Goal: Task Accomplishment & Management: Complete application form

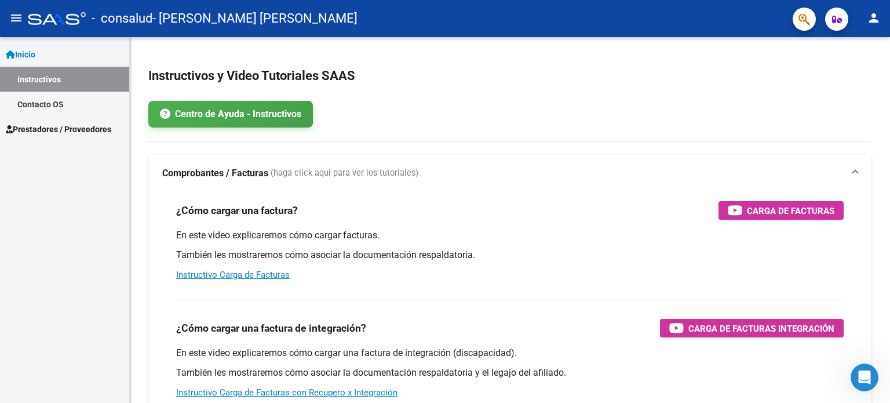
click at [59, 48] on link "Inicio" at bounding box center [64, 54] width 129 height 25
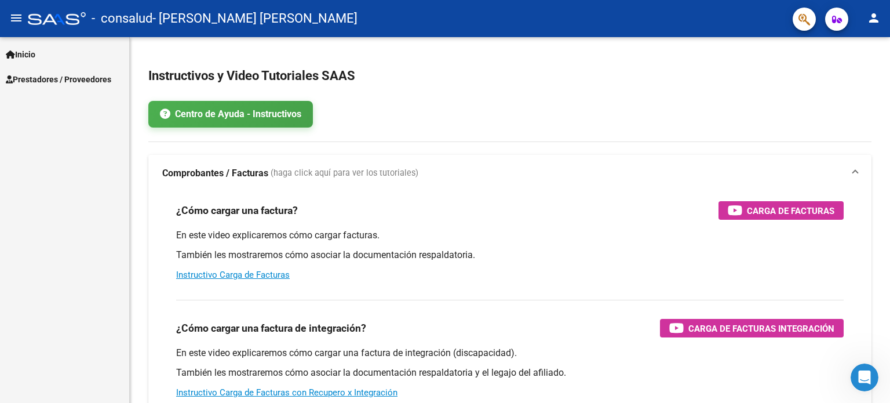
click at [59, 48] on link "Inicio" at bounding box center [64, 54] width 129 height 25
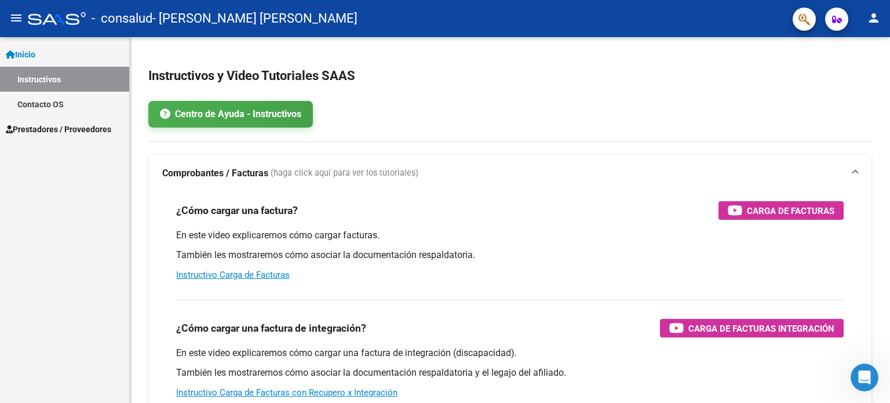
click at [61, 127] on span "Prestadores / Proveedores" at bounding box center [58, 129] width 105 height 13
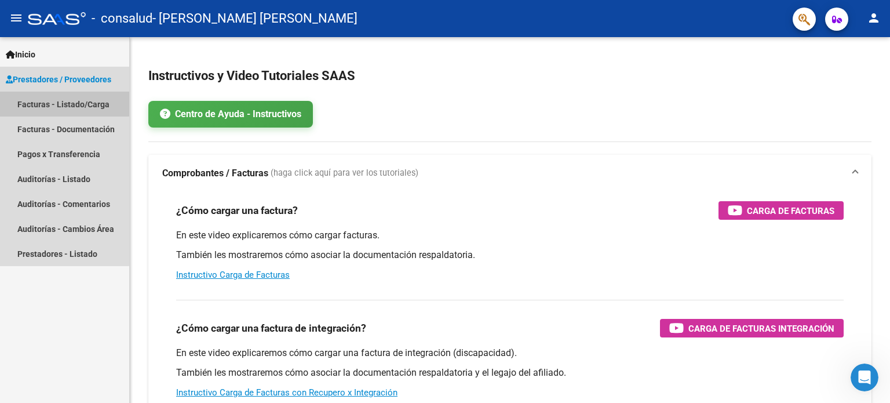
click at [59, 96] on link "Facturas - Listado/Carga" at bounding box center [64, 104] width 129 height 25
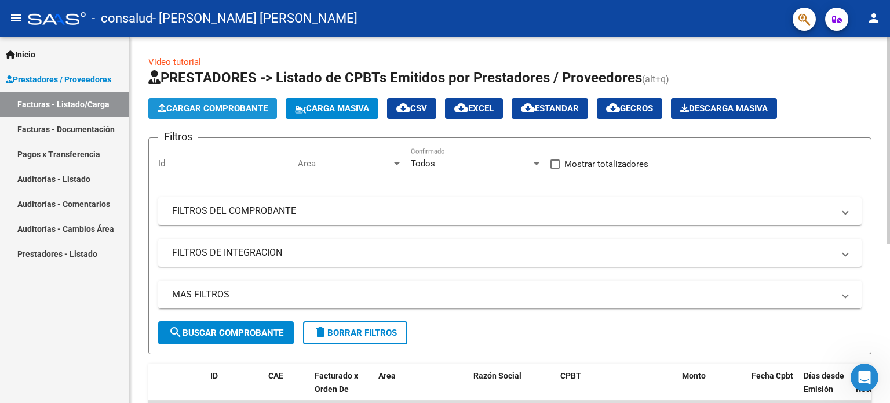
click at [236, 107] on span "Cargar Comprobante" at bounding box center [213, 108] width 110 height 10
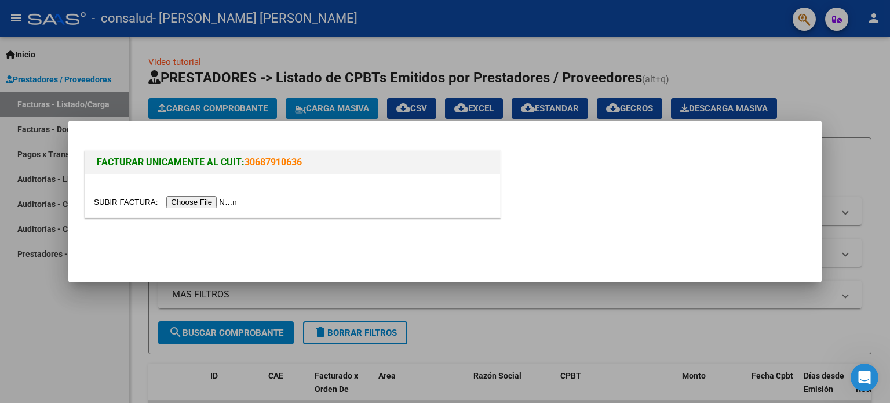
click at [223, 203] on input "file" at bounding box center [167, 202] width 147 height 12
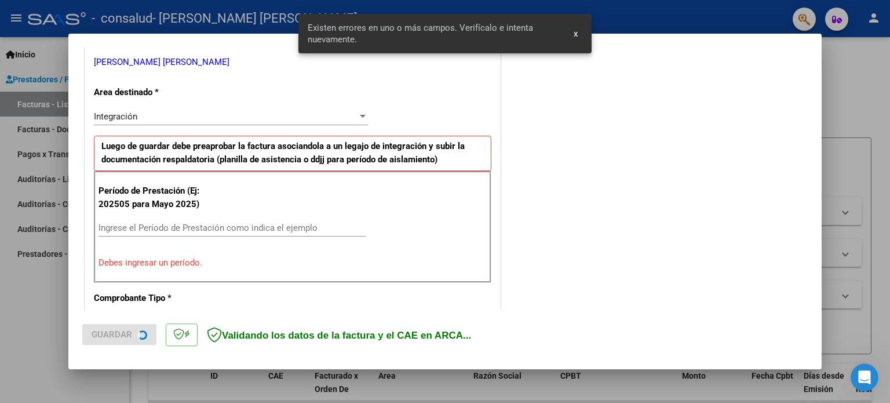
scroll to position [250, 0]
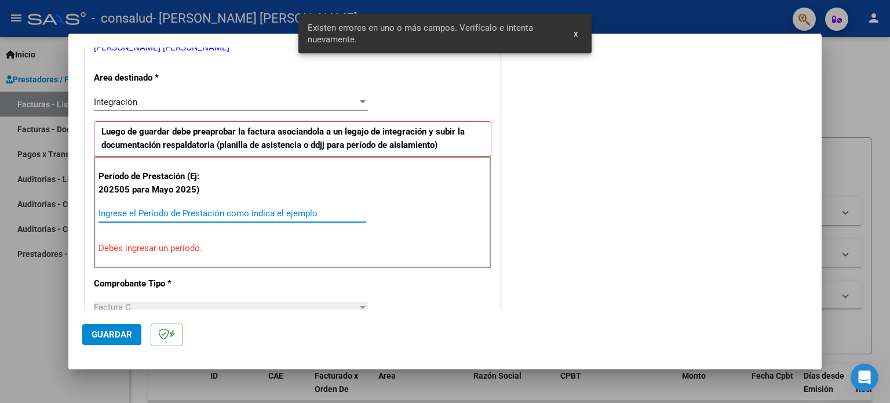
click at [149, 215] on input "Ingrese el Período de Prestación como indica el ejemplo" at bounding box center [233, 213] width 268 height 10
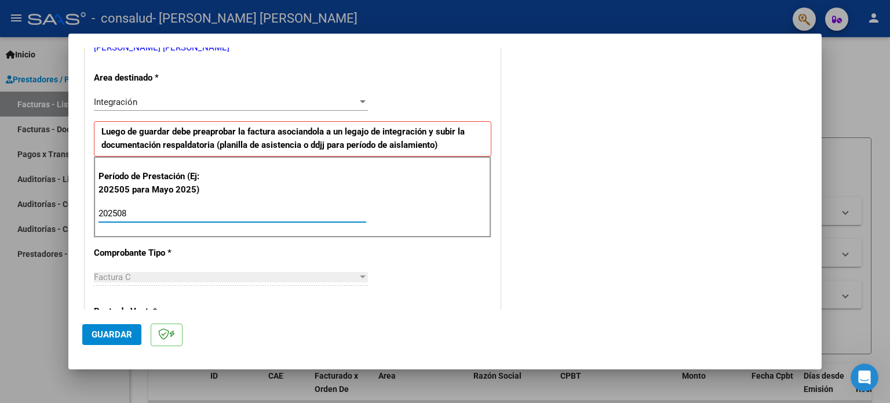
type input "202508"
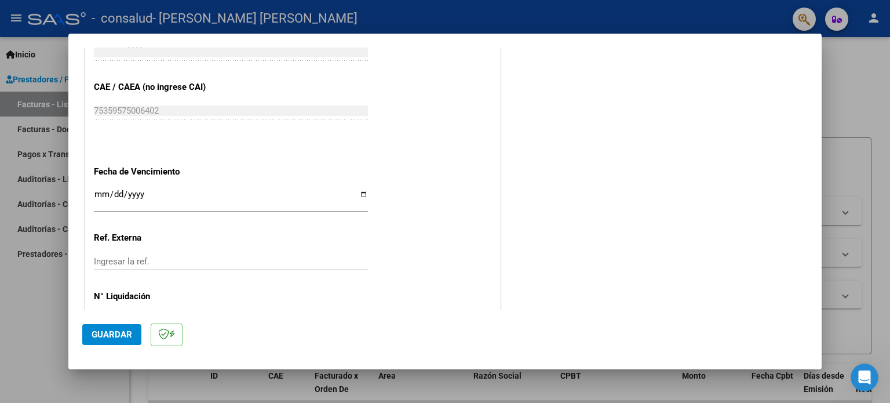
scroll to position [756, 0]
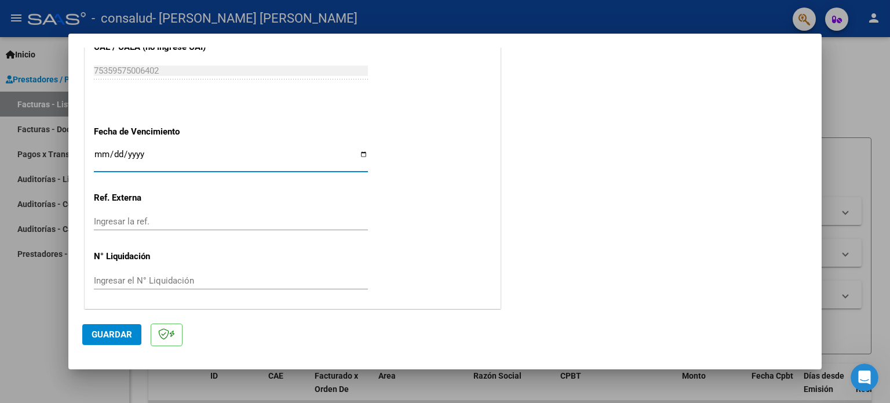
click at [356, 151] on input "Ingresar la fecha" at bounding box center [231, 159] width 274 height 19
type input "[DATE]"
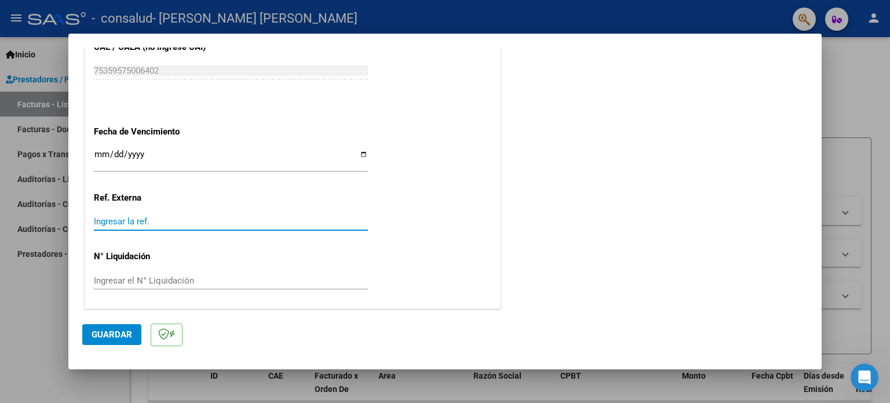
click at [165, 221] on input "Ingresar la ref." at bounding box center [231, 221] width 274 height 10
click at [190, 284] on div "Ingresar el N° Liquidación" at bounding box center [231, 280] width 274 height 17
click at [107, 331] on span "Guardar" at bounding box center [112, 334] width 41 height 10
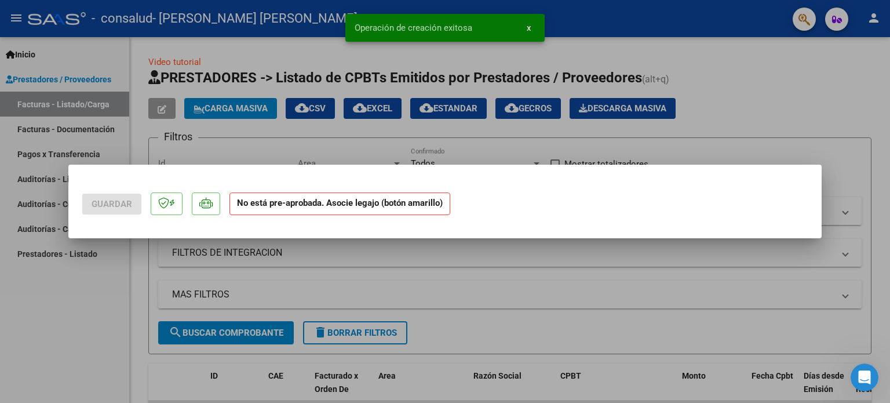
scroll to position [0, 0]
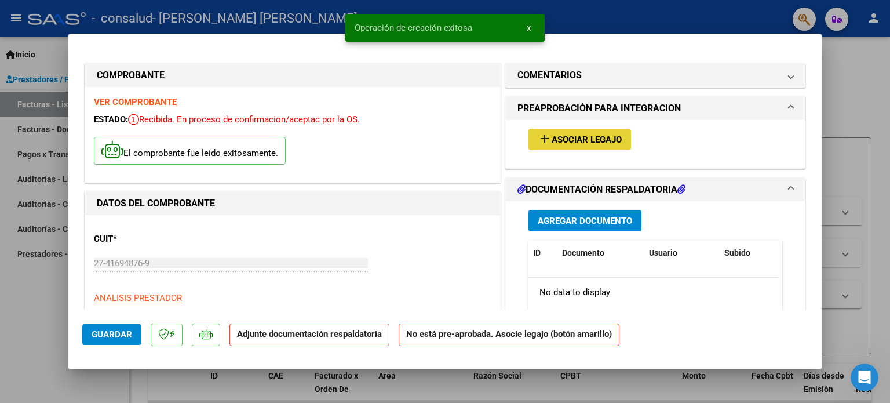
click at [561, 136] on span "Asociar Legajo" at bounding box center [587, 139] width 70 height 10
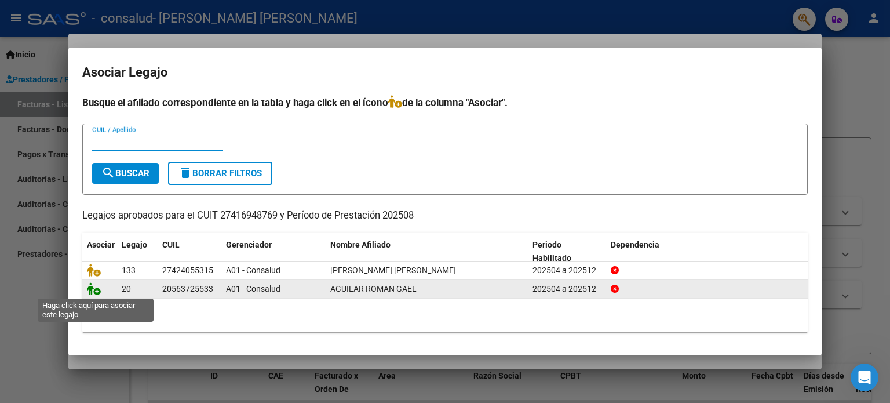
click at [95, 290] on icon at bounding box center [94, 288] width 14 height 13
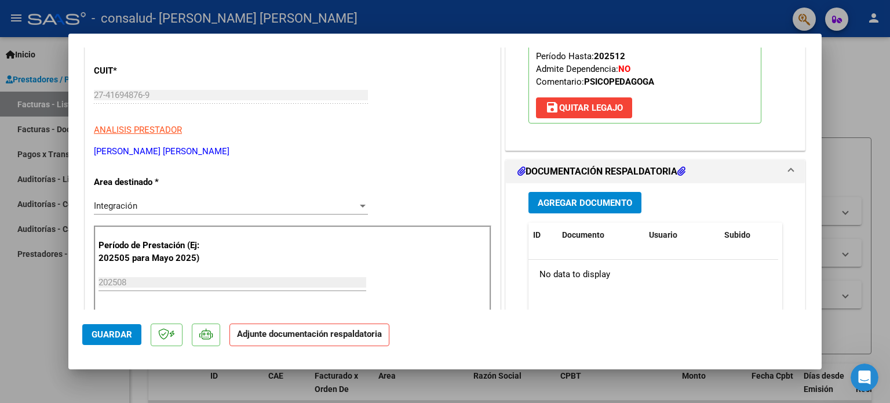
scroll to position [172, 0]
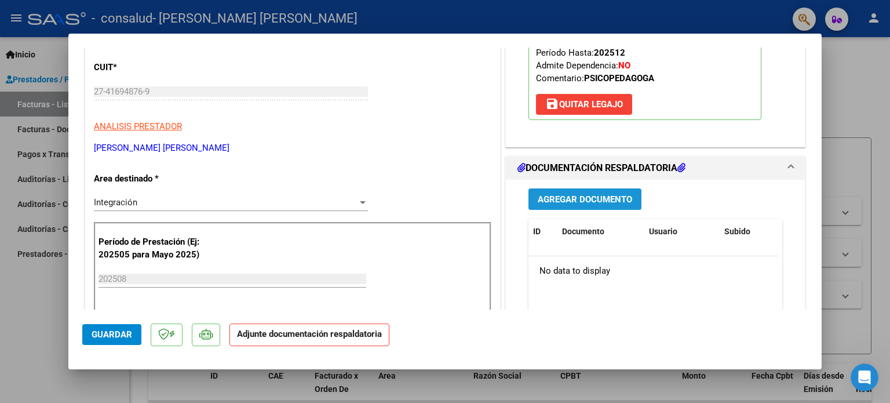
click at [596, 194] on span "Agregar Documento" at bounding box center [585, 199] width 94 height 10
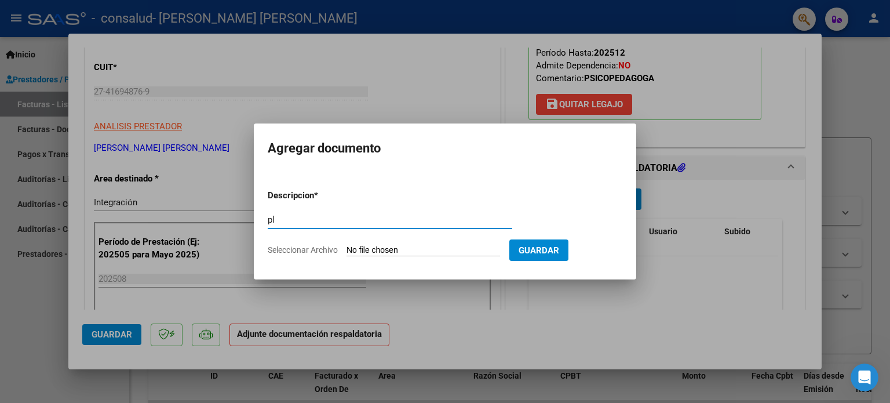
type input "p"
type input "PLANILLA DE ASISTENCIA"
click at [464, 254] on input "Seleccionar Archivo" at bounding box center [424, 250] width 154 height 11
type input "C:\fakepath\[PERSON_NAME] ASISTENCIA AGOSTO.pdf"
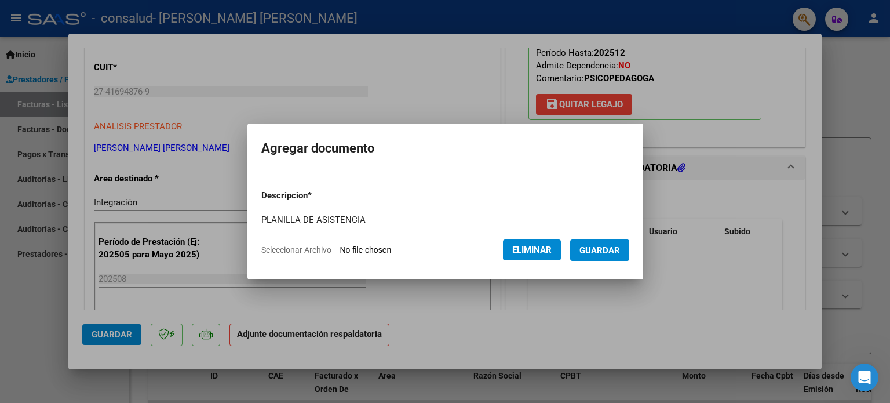
drag, startPoint x: 547, startPoint y: 252, endPoint x: 616, endPoint y: 158, distance: 117.0
click at [616, 158] on mat-dialog-container "Agregar documento Descripcion * PLANILLA DE ASISTENCIA Escriba aquí una descrip…" at bounding box center [445, 200] width 396 height 155
click at [610, 249] on span "Guardar" at bounding box center [600, 250] width 41 height 10
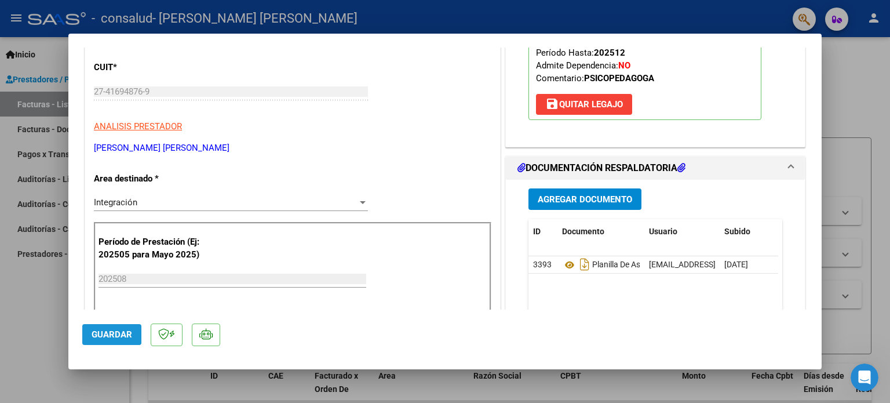
click at [97, 331] on span "Guardar" at bounding box center [112, 334] width 41 height 10
click at [114, 327] on button "Guardar" at bounding box center [111, 334] width 59 height 21
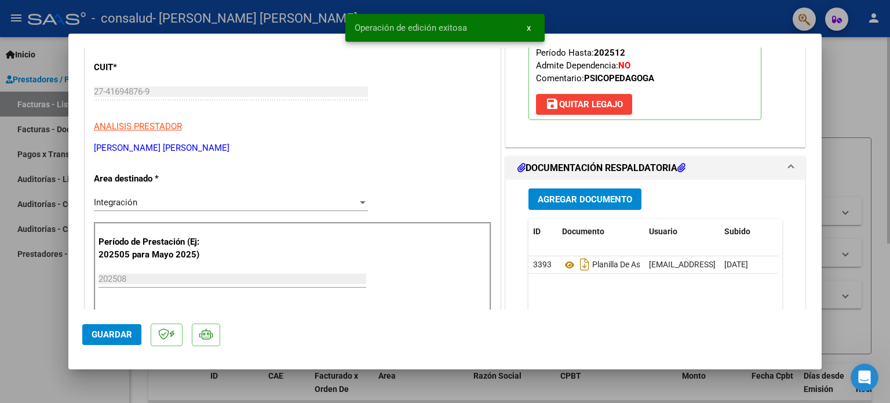
click at [861, 159] on div at bounding box center [445, 201] width 890 height 403
type input "$ 0,00"
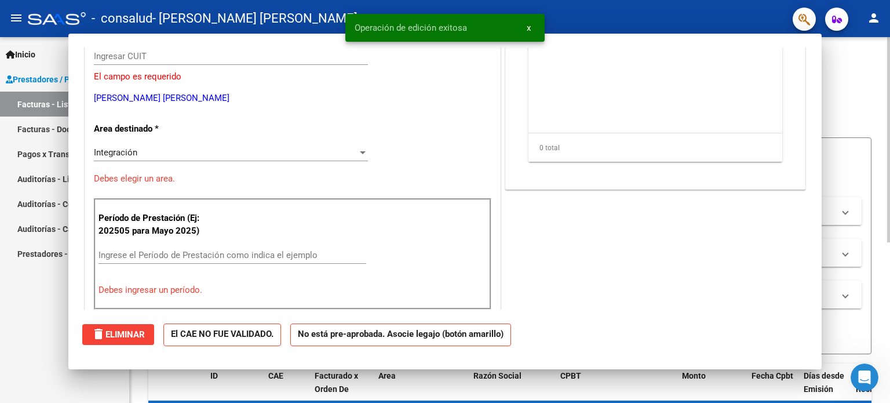
scroll to position [137, 0]
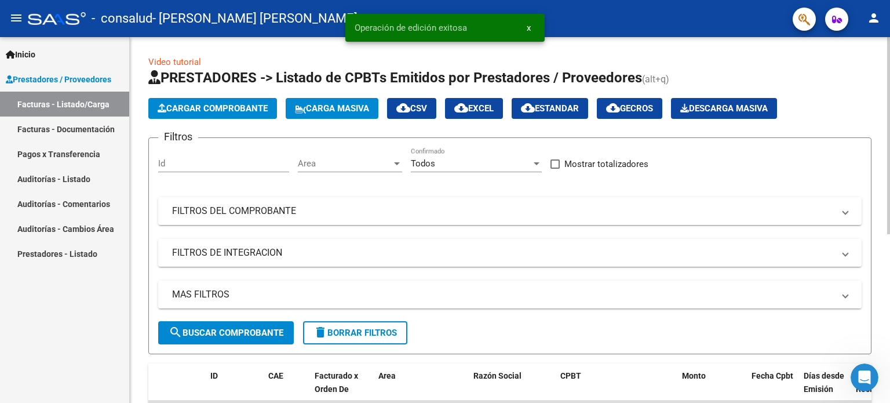
click at [257, 108] on span "Cargar Comprobante" at bounding box center [213, 108] width 110 height 10
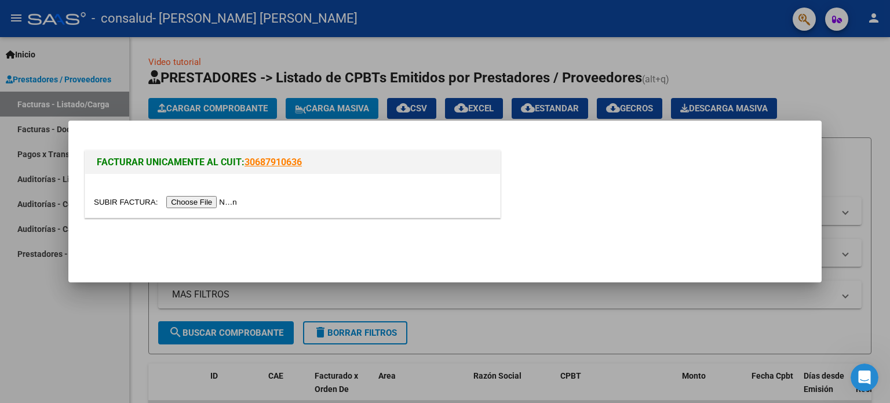
click at [204, 200] on input "file" at bounding box center [167, 202] width 147 height 12
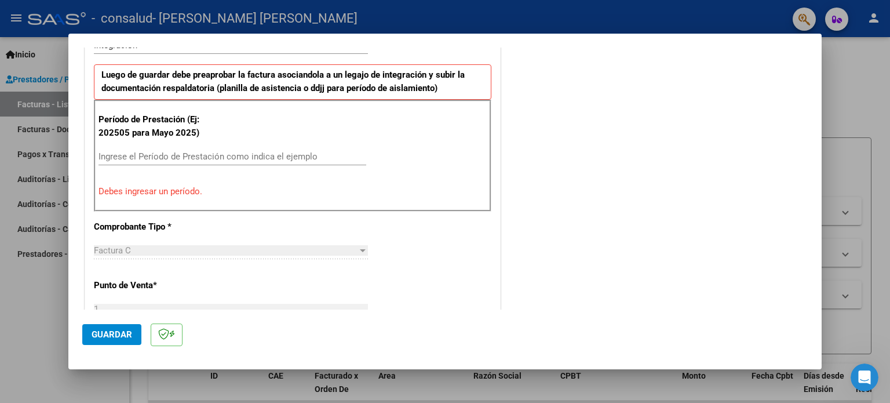
scroll to position [311, 0]
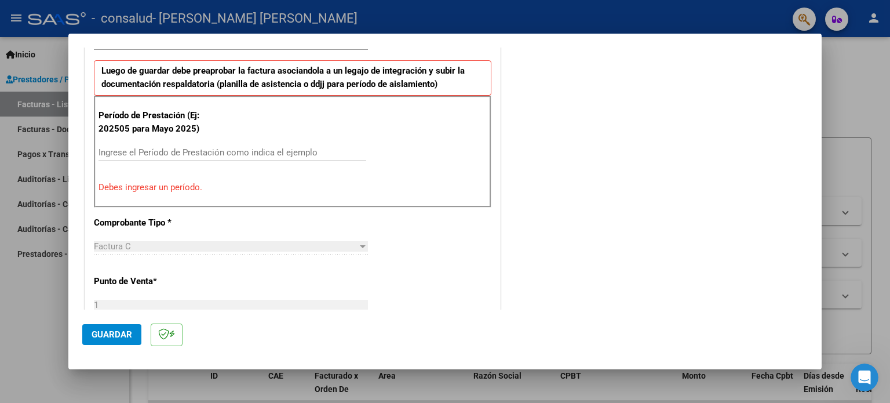
click at [205, 152] on input "Ingrese el Período de Prestación como indica el ejemplo" at bounding box center [233, 152] width 268 height 10
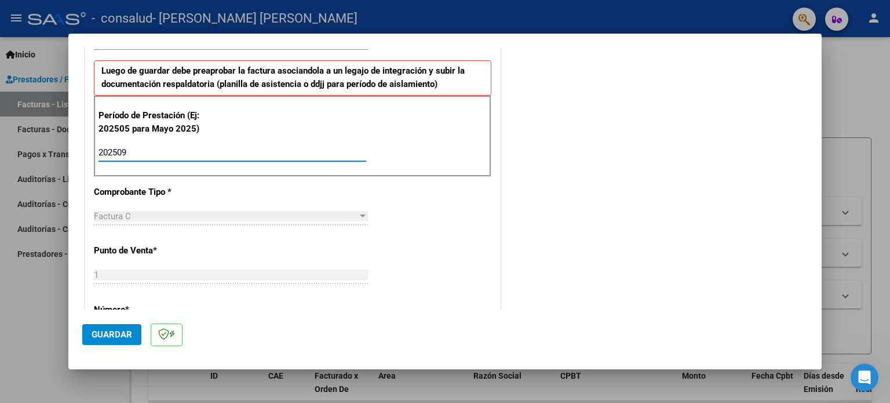
type input "202509"
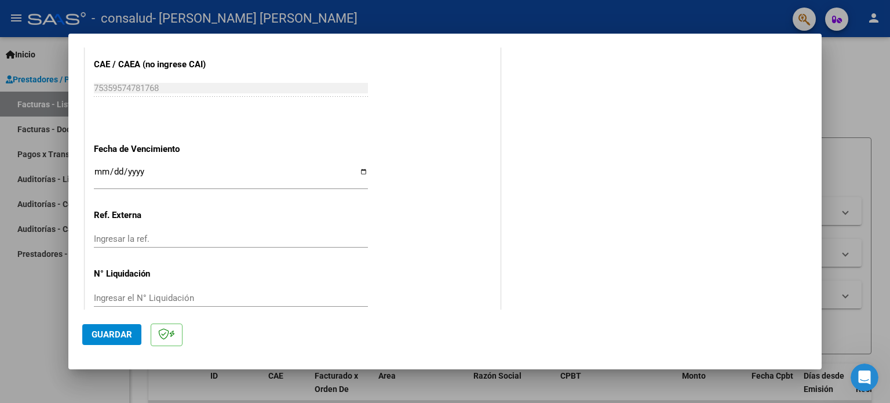
scroll to position [741, 0]
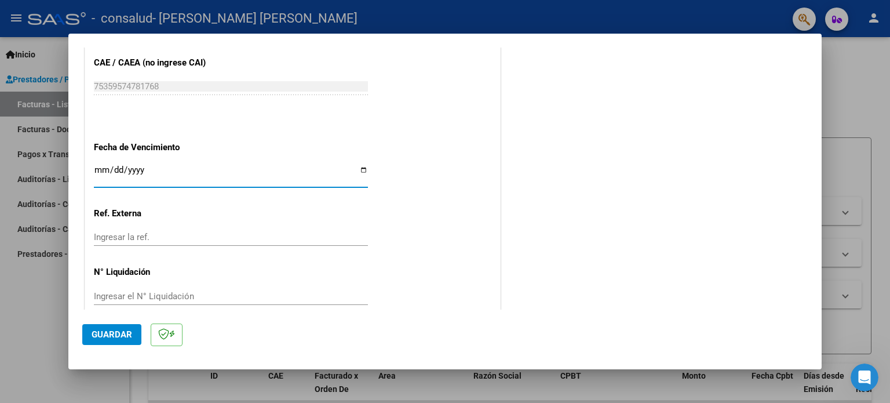
click at [361, 169] on input "Ingresar la fecha" at bounding box center [231, 174] width 274 height 19
type input "[DATE]"
click at [116, 336] on span "Guardar" at bounding box center [112, 334] width 41 height 10
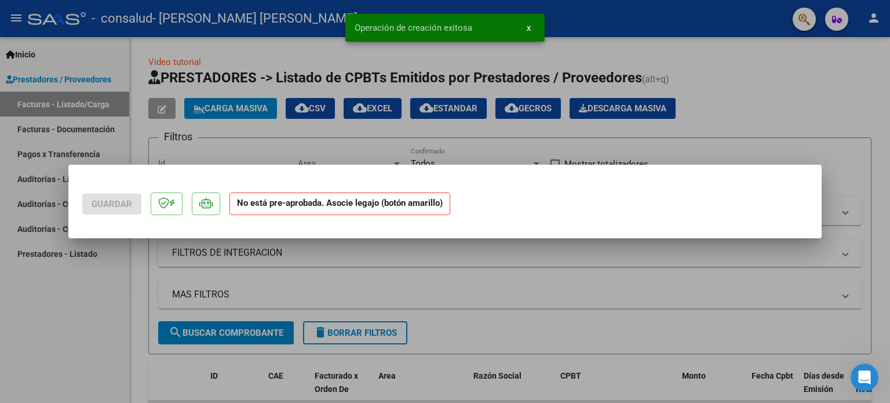
scroll to position [0, 0]
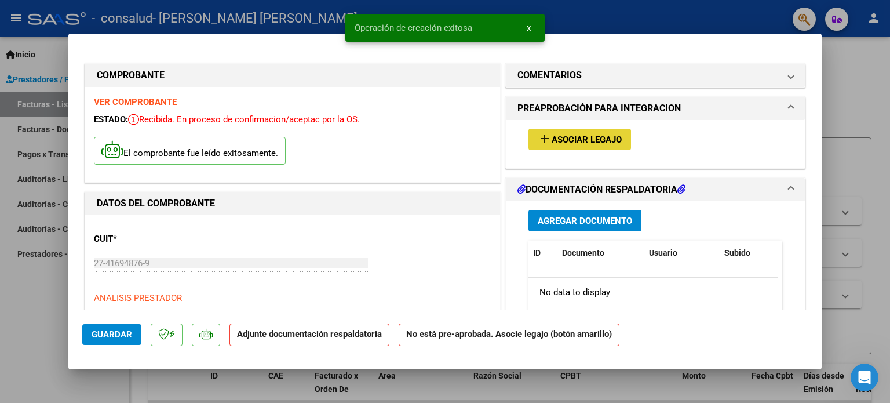
click at [606, 138] on span "Asociar Legajo" at bounding box center [587, 139] width 70 height 10
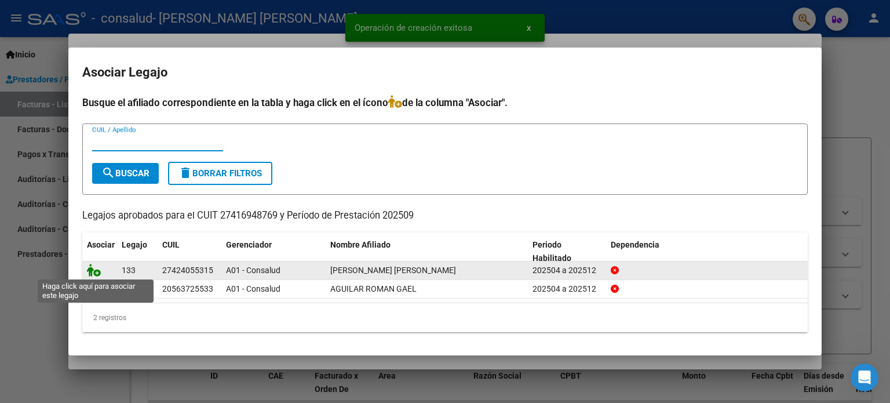
click at [97, 272] on icon at bounding box center [94, 270] width 14 height 13
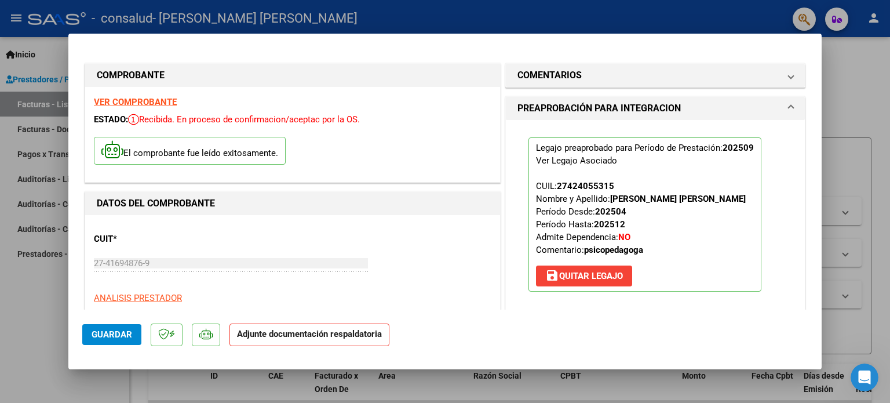
click at [113, 331] on span "Guardar" at bounding box center [112, 334] width 41 height 10
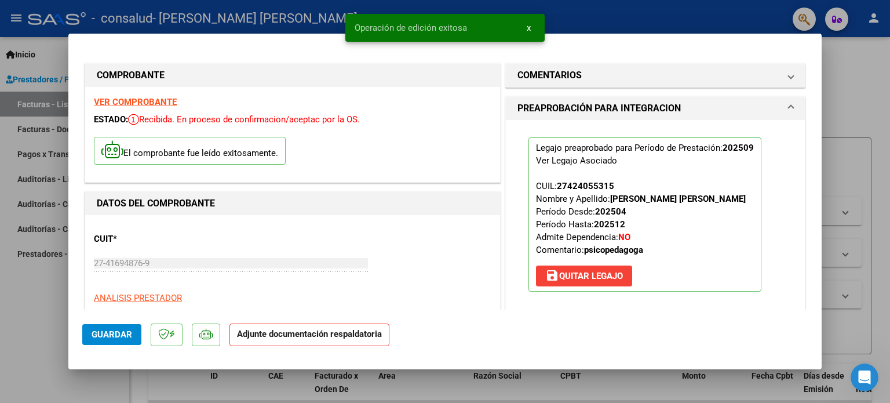
click at [843, 81] on div at bounding box center [445, 201] width 890 height 403
type input "$ 0,00"
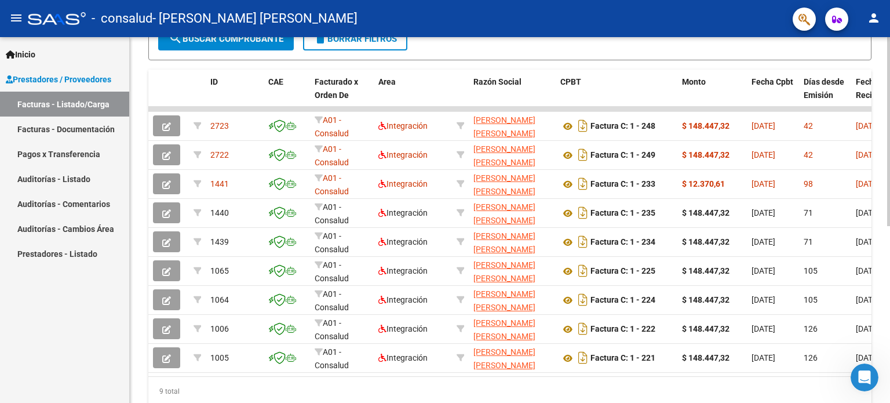
scroll to position [294, 0]
click at [890, 363] on div at bounding box center [888, 287] width 3 height 189
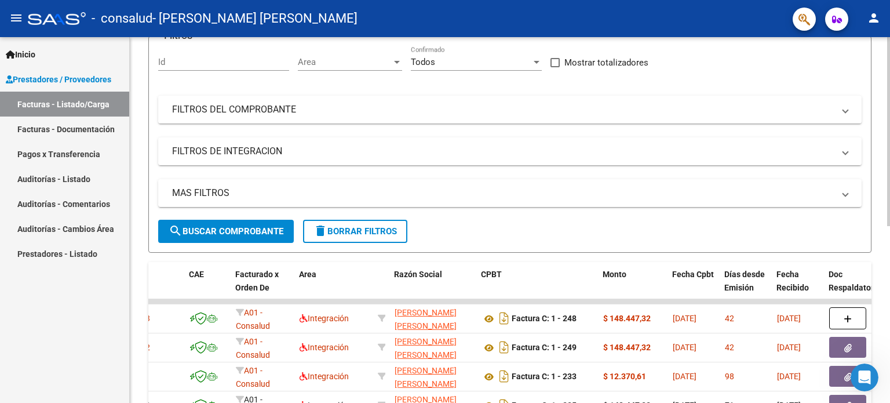
scroll to position [0, 0]
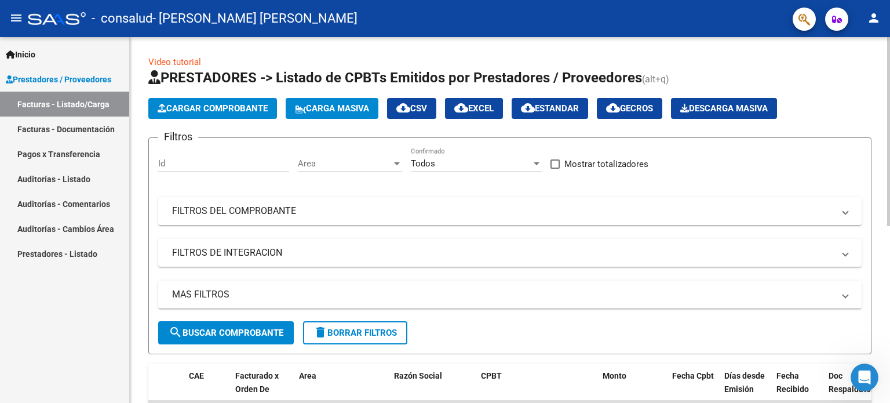
click at [889, 35] on div "menu - consalud - [PERSON_NAME] [PERSON_NAME] person Inicio Instructivos Contac…" at bounding box center [445, 201] width 890 height 403
click at [248, 112] on span "Cargar Comprobante" at bounding box center [213, 108] width 110 height 10
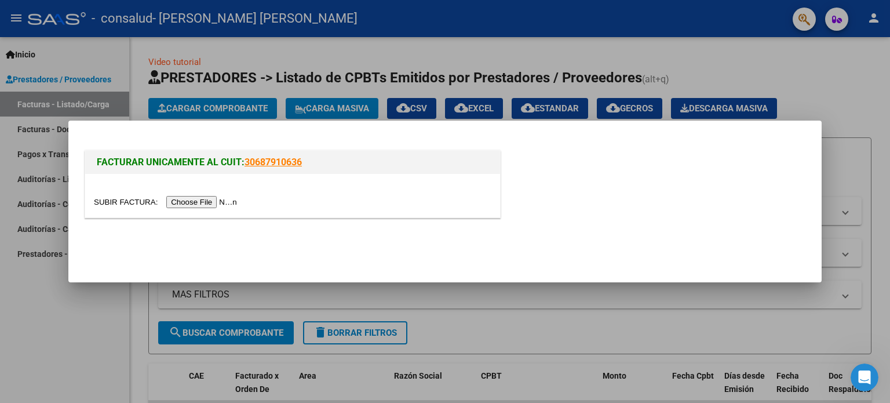
click at [207, 206] on input "file" at bounding box center [167, 202] width 147 height 12
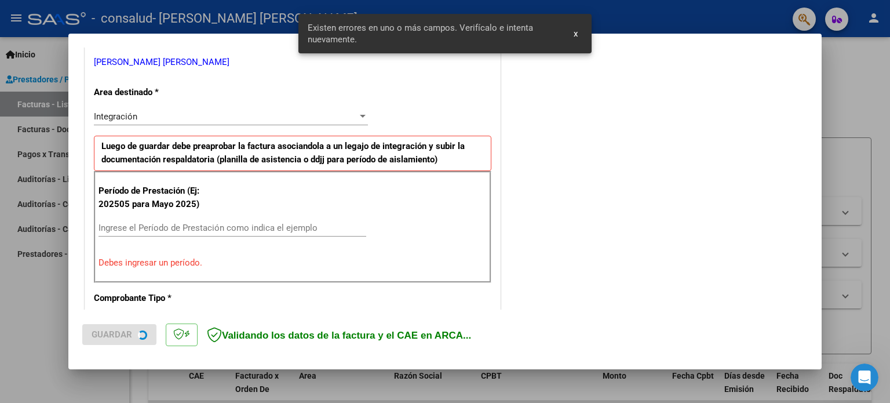
scroll to position [250, 0]
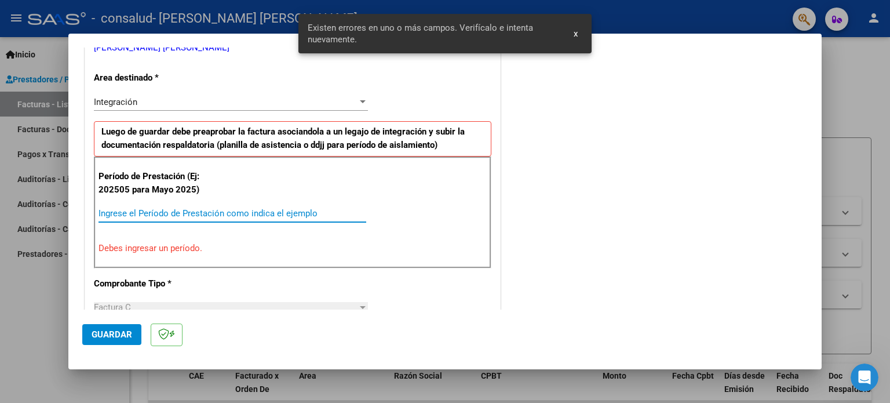
click at [231, 209] on input "Ingrese el Período de Prestación como indica el ejemplo" at bounding box center [233, 213] width 268 height 10
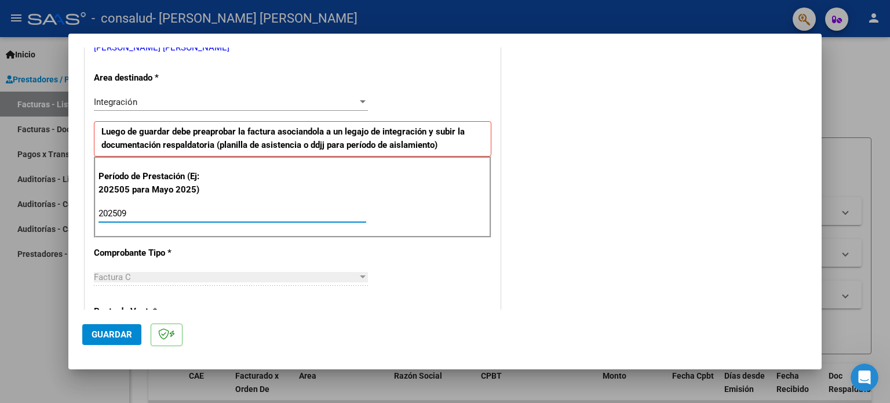
type input "202509"
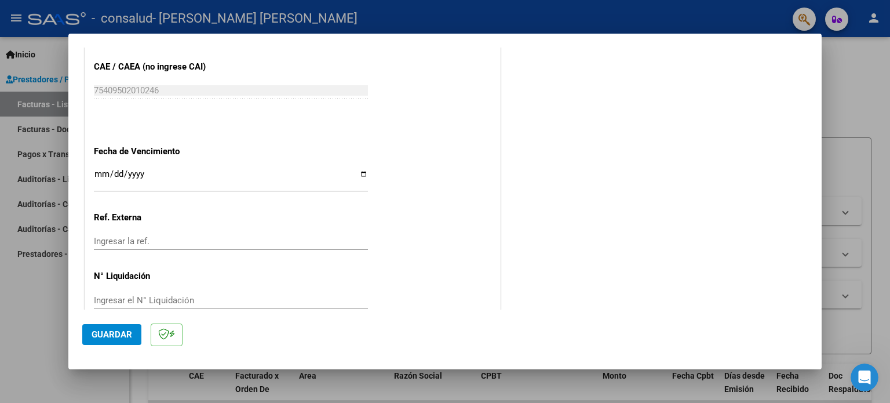
scroll to position [756, 0]
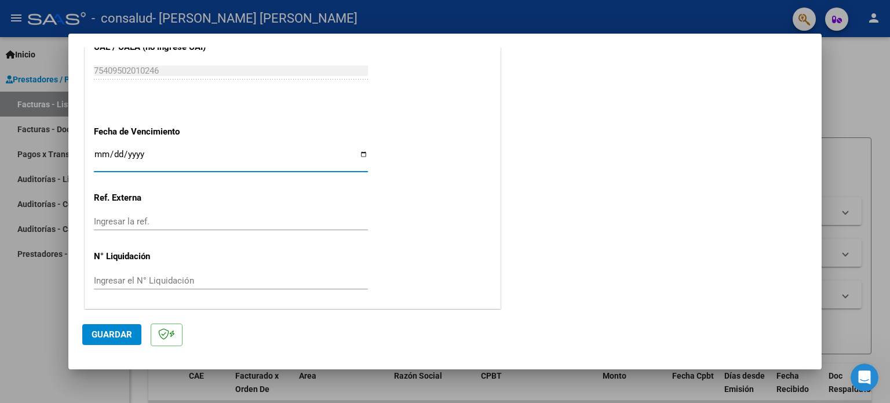
click at [361, 156] on input "Ingresar la fecha" at bounding box center [231, 159] width 274 height 19
click at [362, 157] on input "[DATE]" at bounding box center [231, 159] width 274 height 19
click at [360, 152] on input "[DATE]" at bounding box center [231, 159] width 274 height 19
type input "[DATE]"
click at [112, 333] on span "Guardar" at bounding box center [112, 334] width 41 height 10
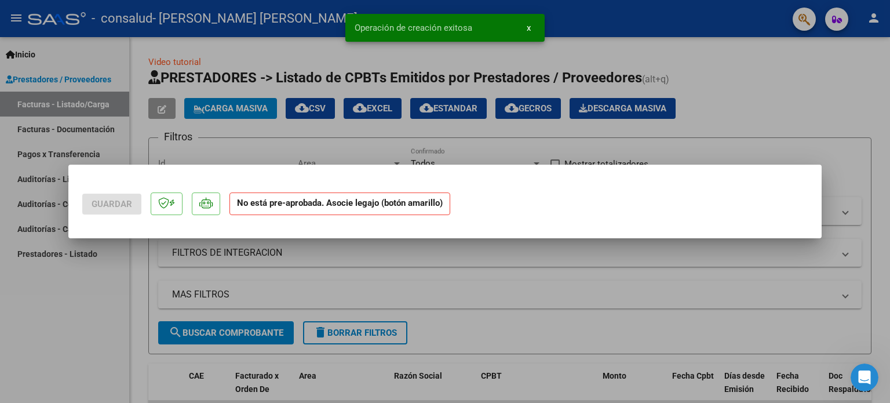
scroll to position [0, 0]
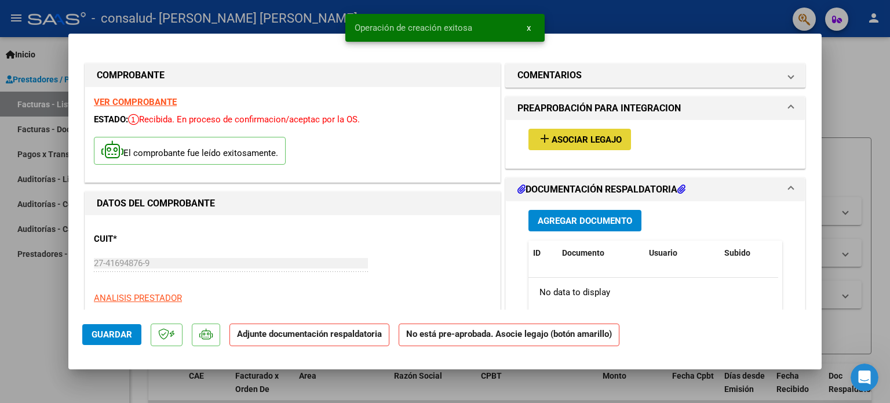
click at [574, 131] on button "add Asociar Legajo" at bounding box center [580, 139] width 103 height 21
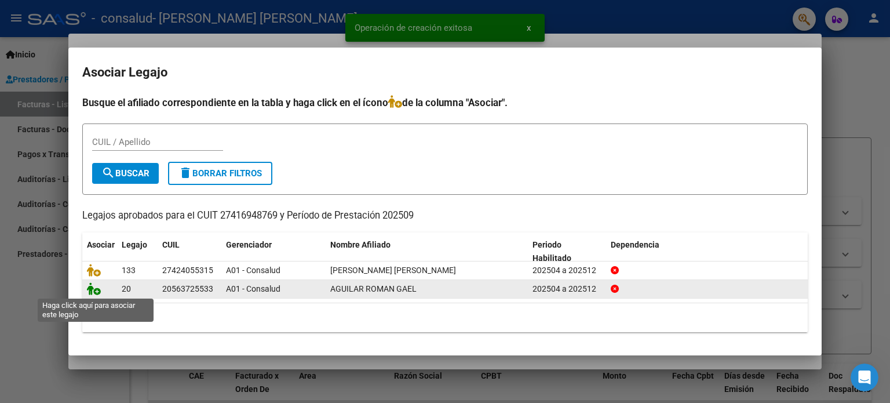
click at [97, 288] on icon at bounding box center [94, 288] width 14 height 13
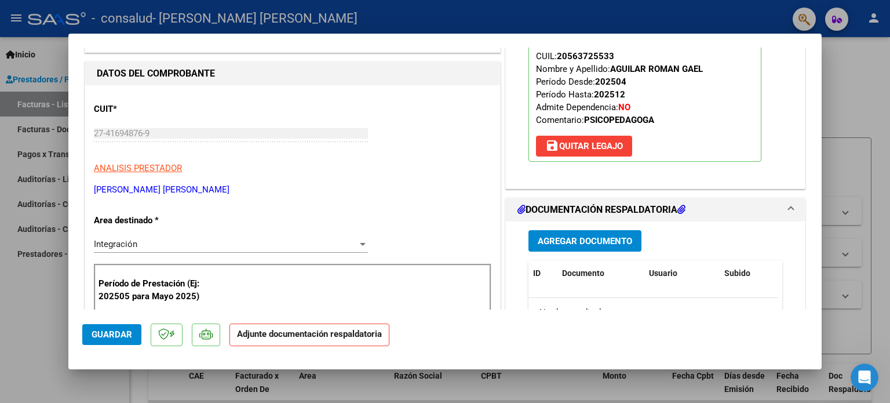
scroll to position [156, 0]
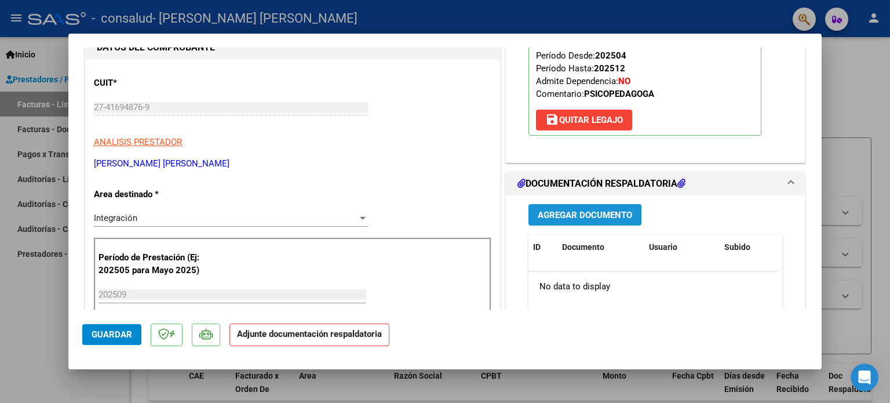
click at [610, 214] on span "Agregar Documento" at bounding box center [585, 215] width 94 height 10
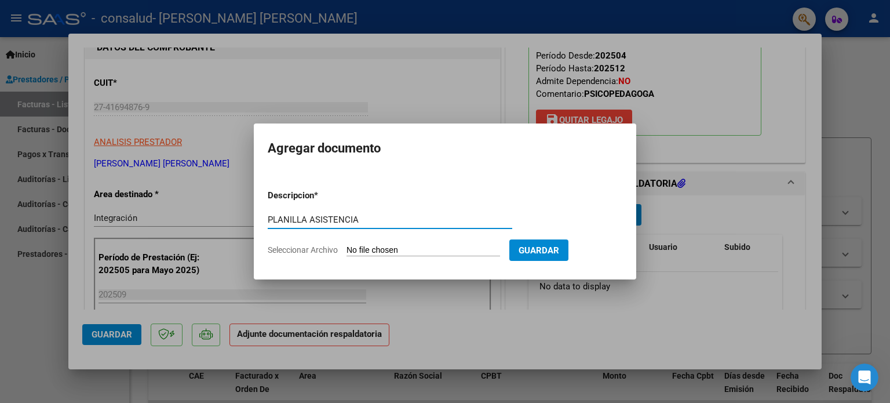
type input "PLANILLA ASISTENCIA"
click at [397, 245] on app-file-uploader "Seleccionar Archivo" at bounding box center [389, 250] width 242 height 10
click at [463, 247] on input "Seleccionar Archivo" at bounding box center [424, 250] width 154 height 11
type input "C:\fakepath\[PERSON_NAME] ASISTENCIA SEPTIEMBRE.pdf"
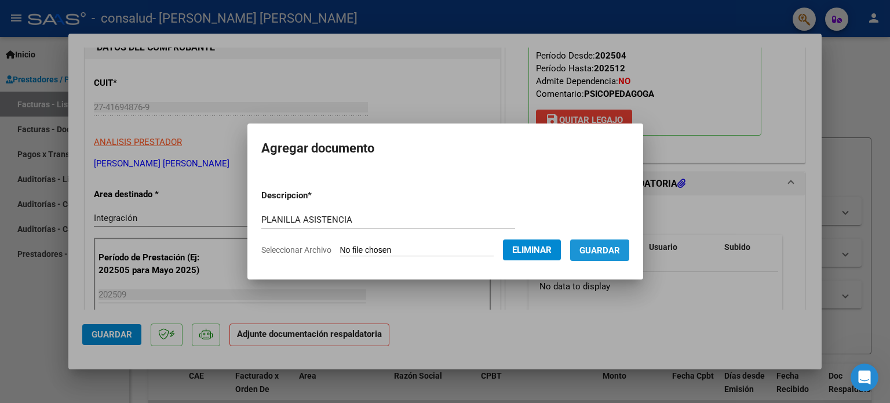
click at [615, 250] on span "Guardar" at bounding box center [600, 250] width 41 height 10
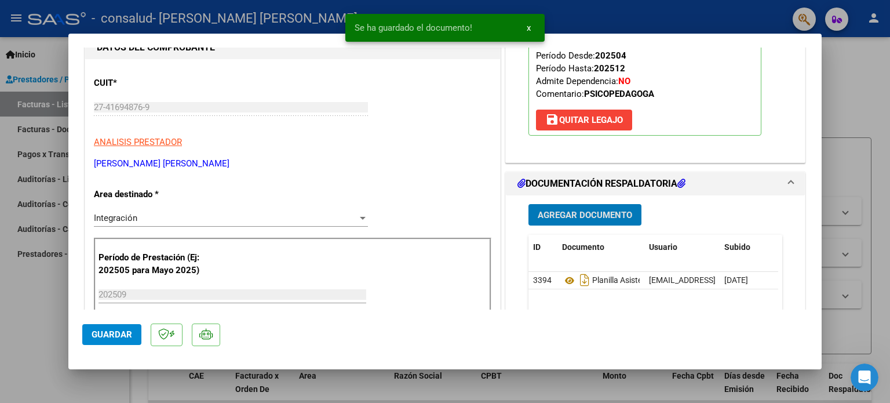
click at [109, 338] on span "Guardar" at bounding box center [112, 334] width 41 height 10
click at [857, 104] on div at bounding box center [445, 201] width 890 height 403
type input "$ 0,00"
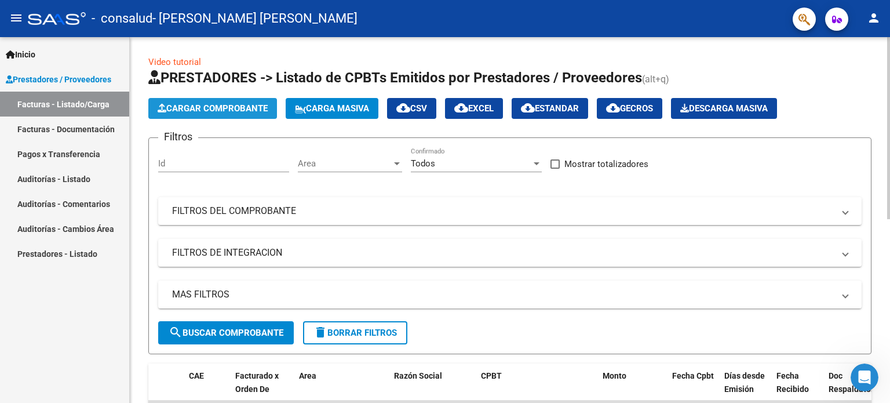
click at [265, 110] on span "Cargar Comprobante" at bounding box center [213, 108] width 110 height 10
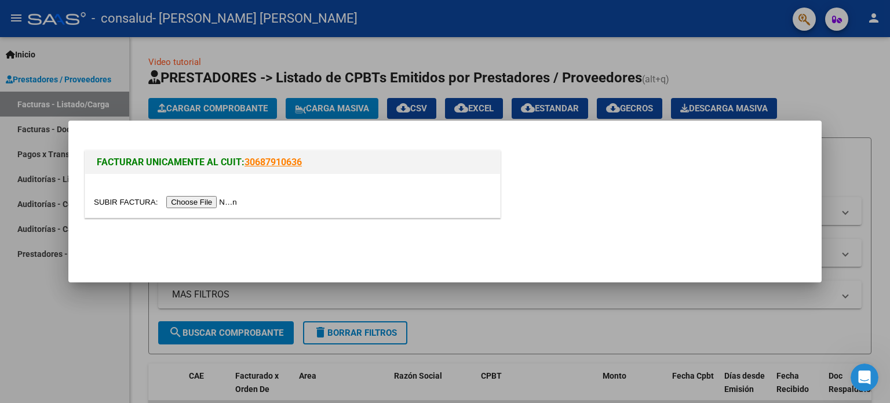
click at [231, 202] on input "file" at bounding box center [167, 202] width 147 height 12
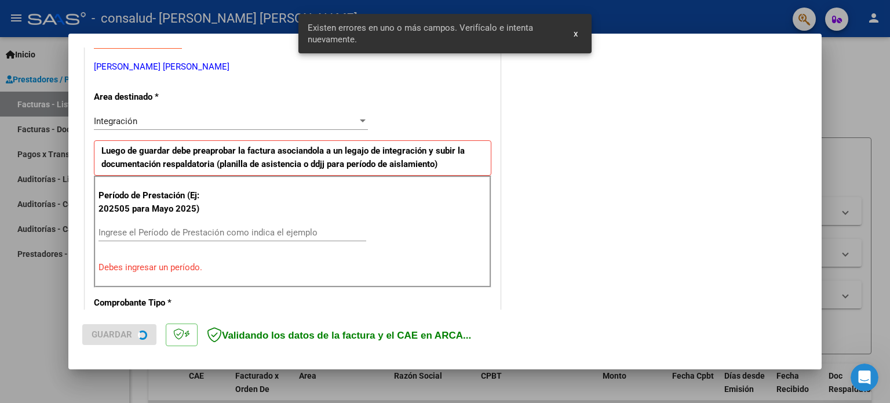
scroll to position [250, 0]
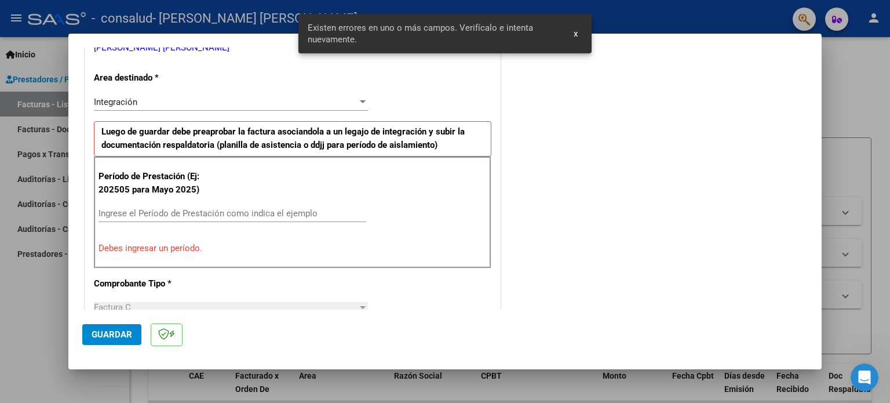
click at [181, 206] on div "Ingrese el Período de Prestación como indica el ejemplo" at bounding box center [233, 213] width 268 height 17
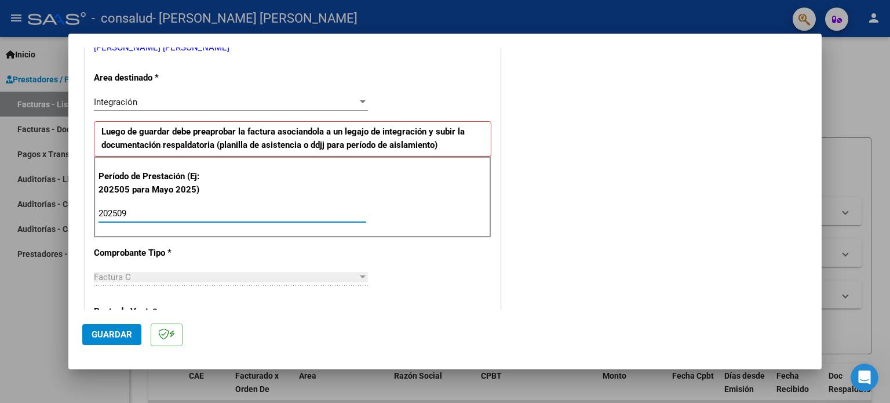
type input "202509"
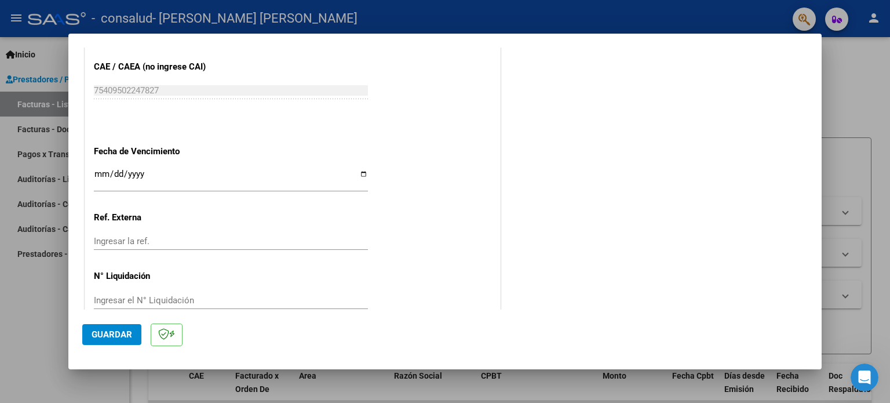
scroll to position [740, 0]
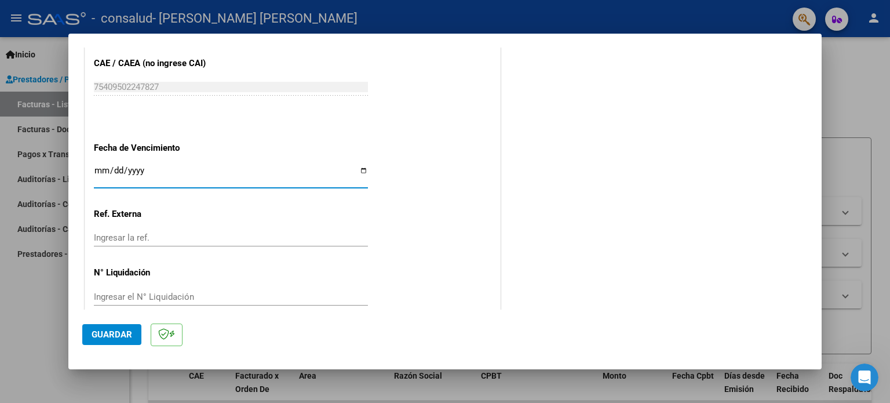
click at [362, 169] on input "Ingresar la fecha" at bounding box center [231, 175] width 274 height 19
type input "[DATE]"
click at [127, 338] on span "Guardar" at bounding box center [112, 334] width 41 height 10
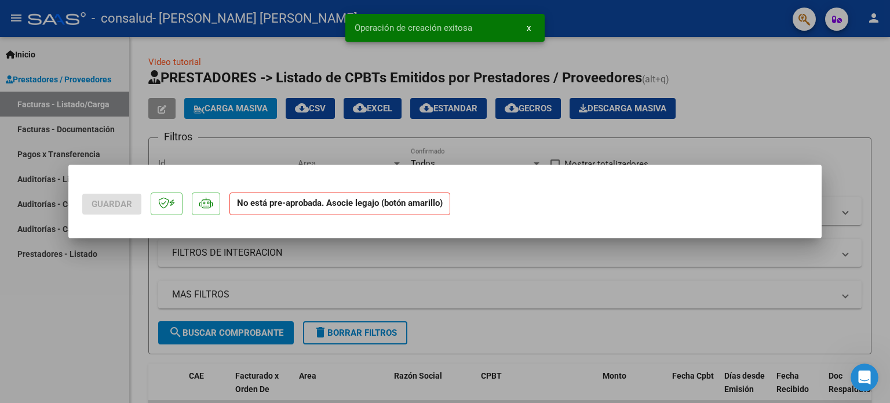
scroll to position [0, 0]
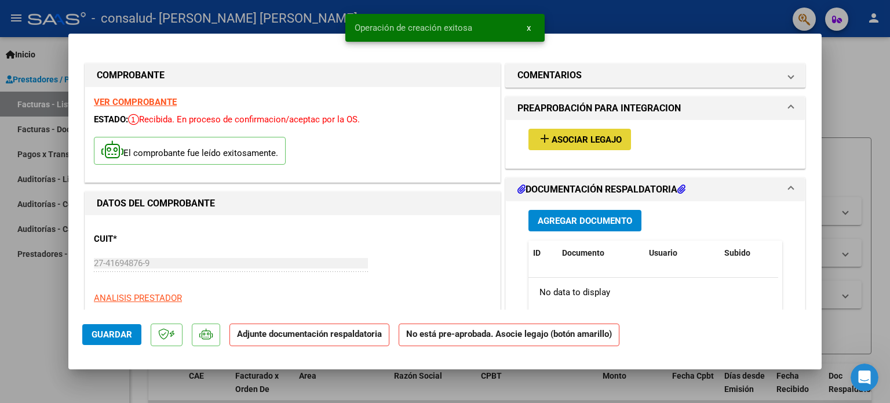
click at [588, 139] on span "Asociar Legajo" at bounding box center [587, 139] width 70 height 10
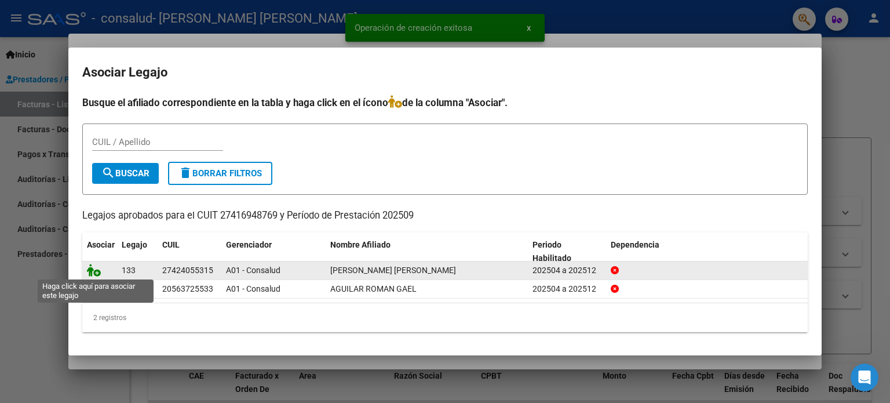
click at [93, 272] on icon at bounding box center [94, 270] width 14 height 13
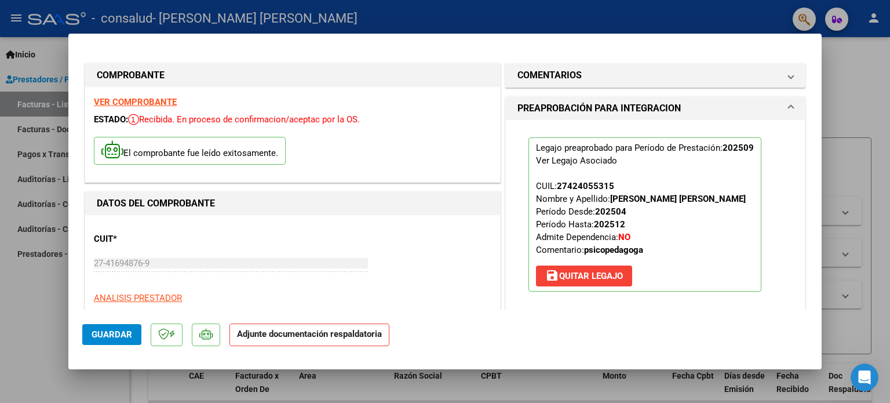
click at [98, 336] on span "Guardar" at bounding box center [112, 334] width 41 height 10
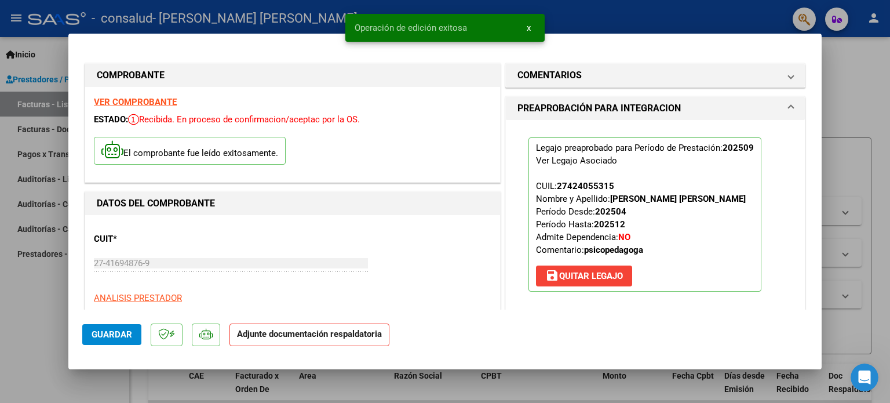
drag, startPoint x: 821, startPoint y: 99, endPoint x: 822, endPoint y: 120, distance: 21.5
click at [822, 120] on div "COMPROBANTE VER COMPROBANTE ESTADO: Recibida. En proceso de confirmacion/acepta…" at bounding box center [445, 201] width 890 height 403
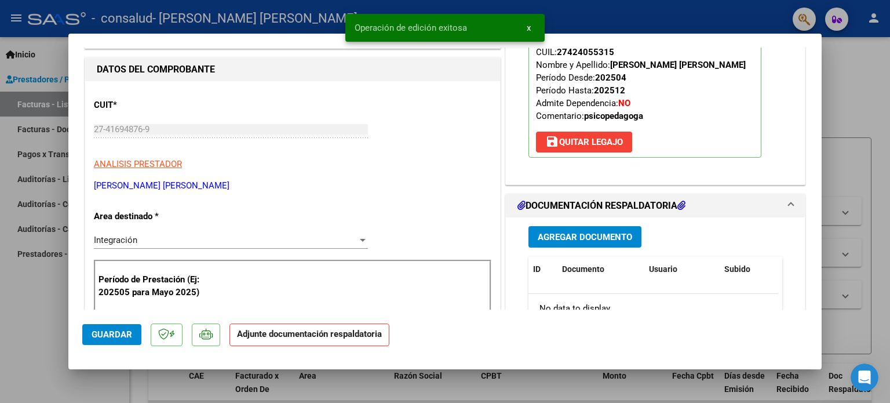
scroll to position [213, 0]
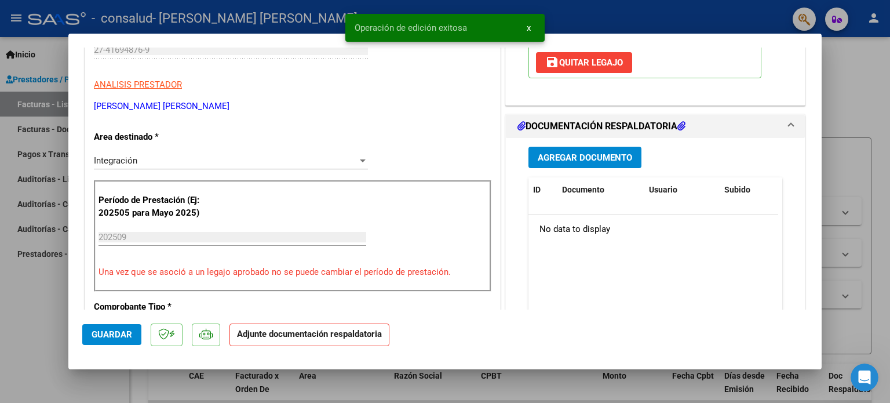
click at [582, 159] on span "Agregar Documento" at bounding box center [585, 157] width 94 height 10
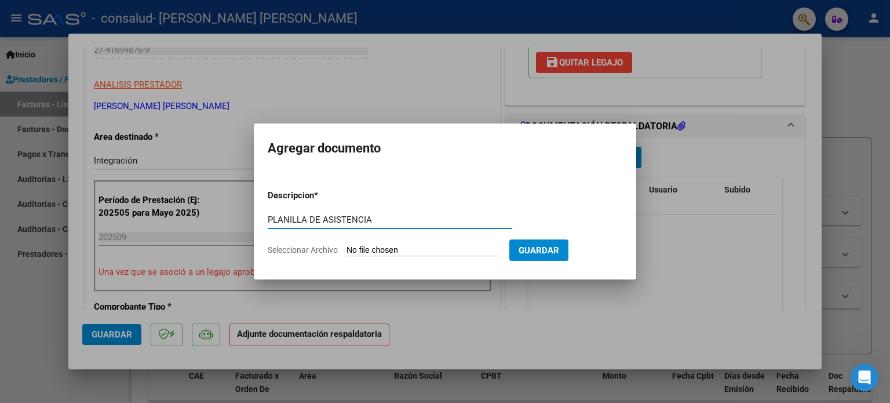
type input "PLANILLA DE ASISTENCIA"
click at [456, 247] on input "Seleccionar Archivo" at bounding box center [424, 250] width 154 height 11
type input "C:\fakepath\[PERSON_NAME] ASISTENCIA SEPTIEMBRE.pdf"
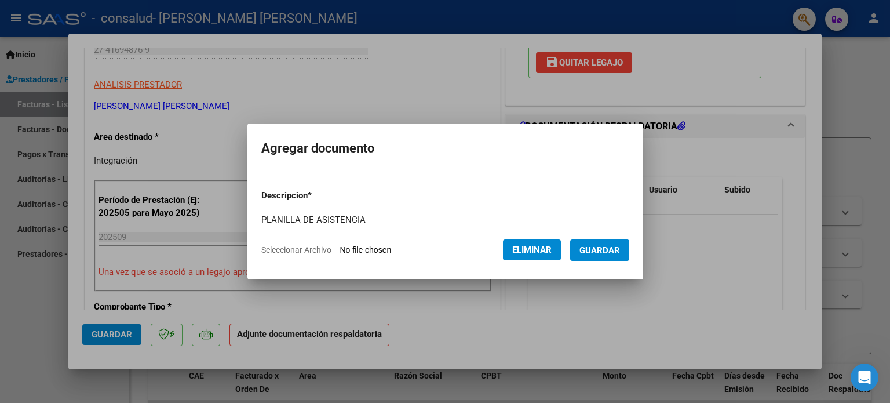
click at [604, 251] on span "Guardar" at bounding box center [600, 250] width 41 height 10
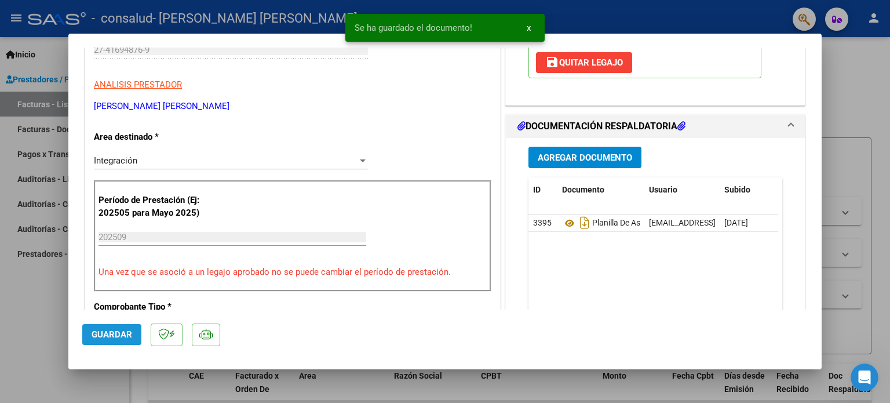
click at [113, 334] on span "Guardar" at bounding box center [112, 334] width 41 height 10
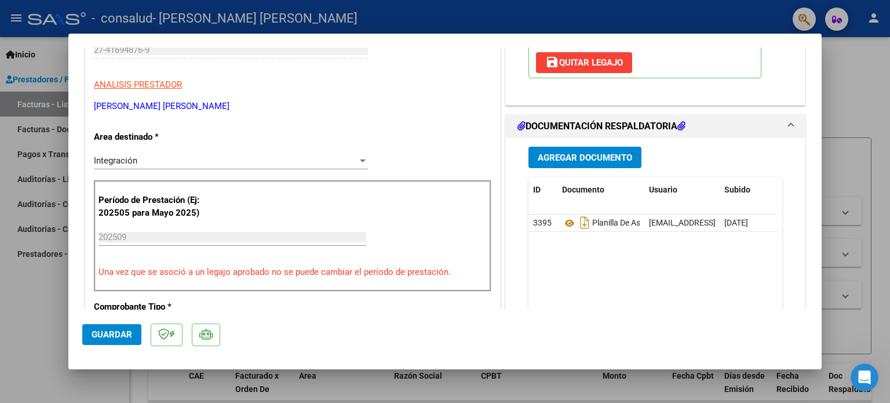
click at [111, 333] on span "Guardar" at bounding box center [112, 334] width 41 height 10
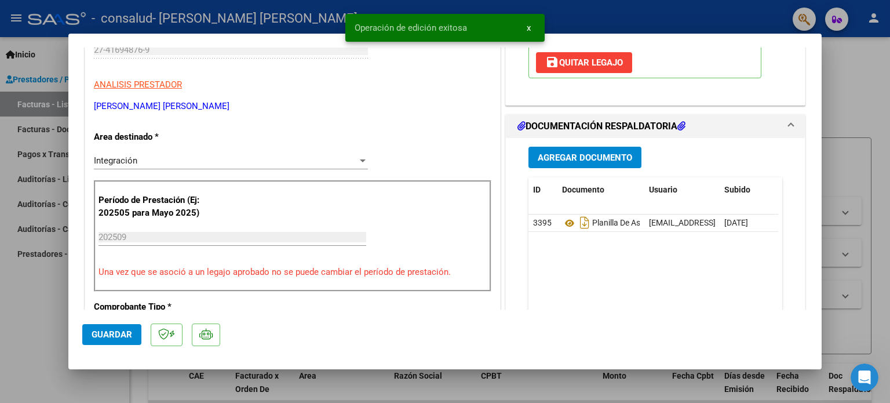
click at [869, 89] on div at bounding box center [445, 201] width 890 height 403
type input "$ 0,00"
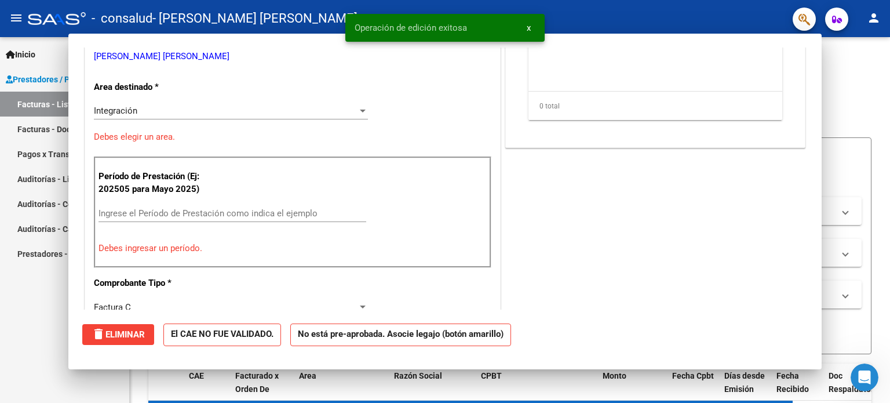
scroll to position [178, 0]
